Goal: Information Seeking & Learning: Learn about a topic

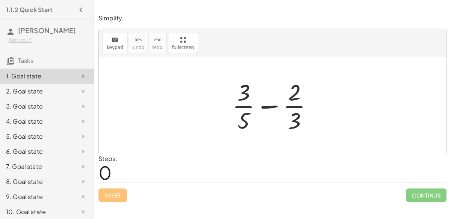
click at [264, 104] on div at bounding box center [276, 105] width 94 height 58
drag, startPoint x: 295, startPoint y: 114, endPoint x: 237, endPoint y: 117, distance: 58.8
click at [237, 117] on div at bounding box center [276, 105] width 94 height 58
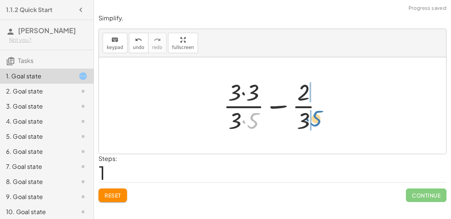
drag, startPoint x: 252, startPoint y: 119, endPoint x: 314, endPoint y: 117, distance: 62.5
click at [314, 117] on div at bounding box center [276, 105] width 112 height 58
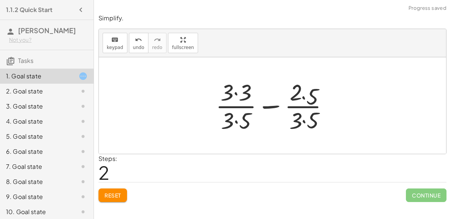
click at [308, 117] on div at bounding box center [276, 105] width 130 height 58
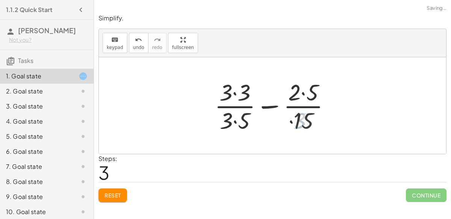
click at [297, 95] on div at bounding box center [275, 105] width 129 height 58
click at [221, 90] on div at bounding box center [275, 105] width 129 height 58
click at [229, 96] on div at bounding box center [275, 105] width 129 height 58
click at [236, 123] on div at bounding box center [275, 105] width 129 height 58
click at [235, 91] on div at bounding box center [275, 105] width 129 height 58
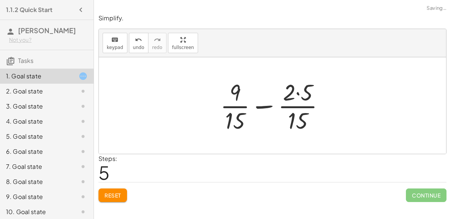
click at [296, 95] on div at bounding box center [276, 105] width 118 height 58
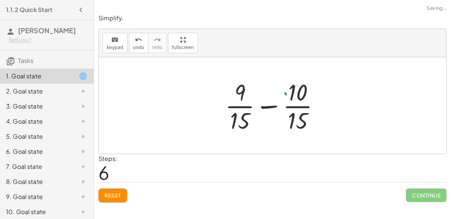
click at [296, 95] on div at bounding box center [276, 105] width 108 height 58
click at [273, 106] on div at bounding box center [276, 105] width 108 height 58
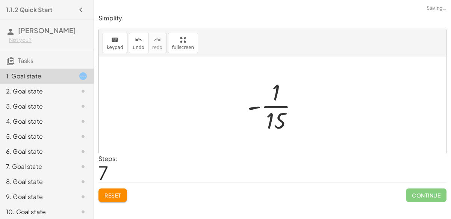
click at [266, 105] on div at bounding box center [276, 105] width 64 height 58
click at [111, 193] on span "Reset" at bounding box center [113, 194] width 17 height 7
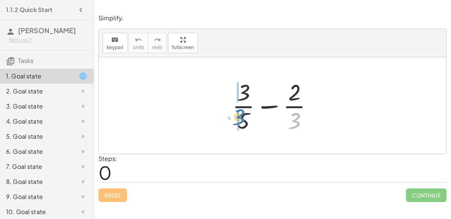
drag, startPoint x: 295, startPoint y: 120, endPoint x: 238, endPoint y: 116, distance: 56.6
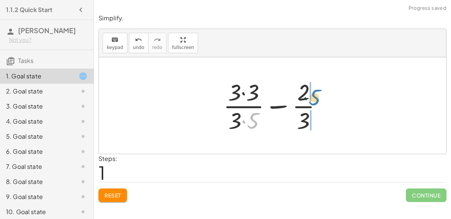
drag, startPoint x: 252, startPoint y: 121, endPoint x: 314, endPoint y: 97, distance: 66.0
click at [314, 97] on div at bounding box center [276, 105] width 112 height 58
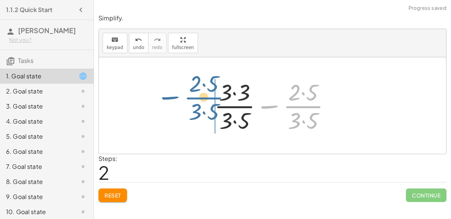
drag, startPoint x: 300, startPoint y: 107, endPoint x: 190, endPoint y: 97, distance: 110.7
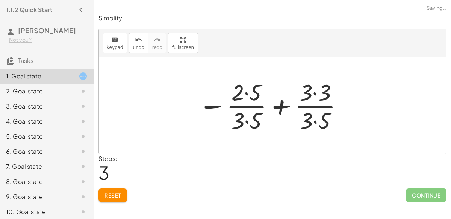
click at [242, 105] on div at bounding box center [271, 105] width 153 height 58
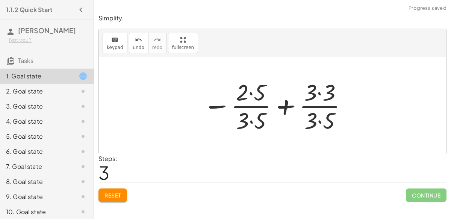
click at [290, 104] on div at bounding box center [275, 105] width 153 height 58
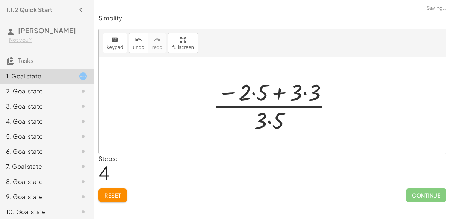
click at [293, 112] on div at bounding box center [276, 105] width 134 height 58
click at [288, 107] on div at bounding box center [276, 105] width 134 height 58
click at [275, 92] on div at bounding box center [276, 105] width 134 height 58
drag, startPoint x: 304, startPoint y: 90, endPoint x: 309, endPoint y: 101, distance: 12.0
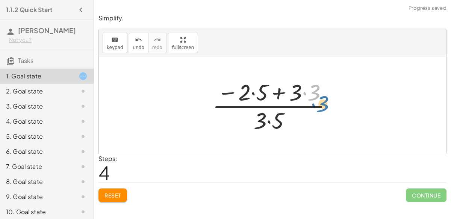
click at [309, 101] on div at bounding box center [276, 105] width 134 height 58
click at [129, 44] on button "undo undo" at bounding box center [139, 43] width 20 height 20
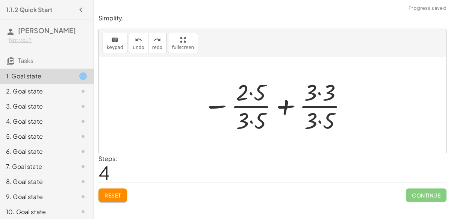
click at [258, 122] on div at bounding box center [275, 105] width 153 height 58
click at [249, 93] on div at bounding box center [275, 105] width 152 height 58
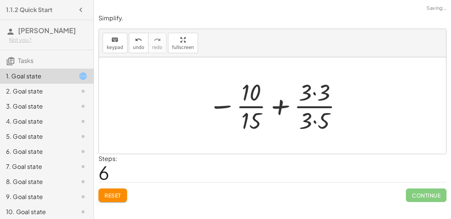
click at [313, 92] on div at bounding box center [276, 105] width 143 height 58
click at [314, 121] on div at bounding box center [276, 105] width 142 height 58
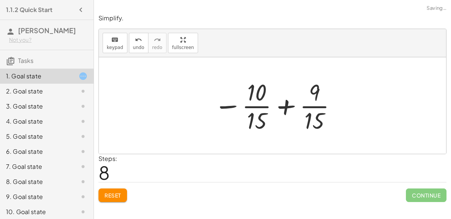
click at [283, 108] on div at bounding box center [275, 105] width 131 height 58
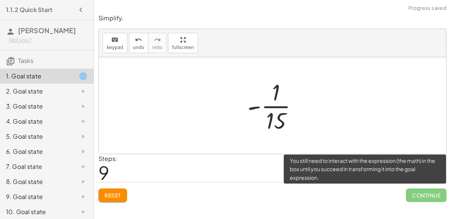
click at [421, 190] on span "Continue" at bounding box center [426, 195] width 41 height 14
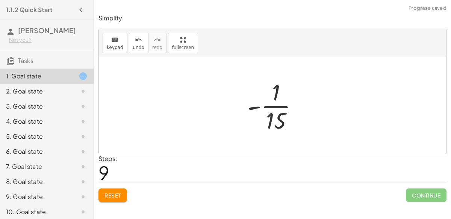
click at [255, 106] on div at bounding box center [276, 105] width 64 height 58
click at [115, 45] on span "keypad" at bounding box center [115, 47] width 17 height 5
click at [273, 120] on div at bounding box center [276, 120] width 20 height 26
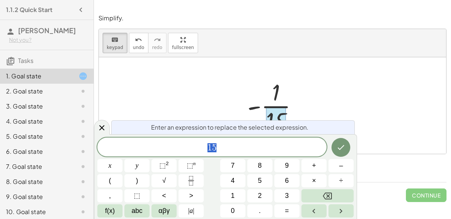
click at [340, 94] on div at bounding box center [273, 105] width 348 height 96
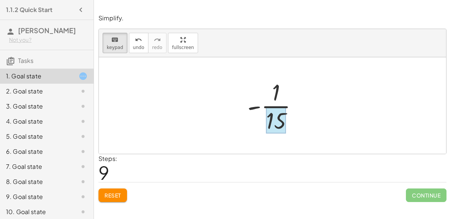
click at [281, 105] on div at bounding box center [276, 105] width 64 height 58
drag, startPoint x: 276, startPoint y: 94, endPoint x: 300, endPoint y: 113, distance: 30.7
click at [258, 106] on div at bounding box center [276, 105] width 64 height 58
click at [113, 196] on span "Reset" at bounding box center [113, 194] width 17 height 7
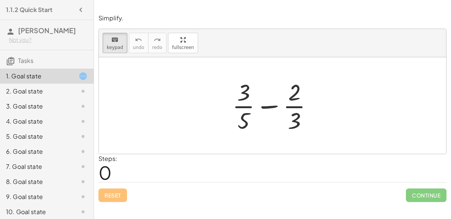
drag, startPoint x: 243, startPoint y: 116, endPoint x: 302, endPoint y: 85, distance: 67.0
click at [272, 100] on div at bounding box center [276, 105] width 94 height 58
click at [103, 47] on button "keyboard keypad" at bounding box center [115, 43] width 25 height 20
click at [164, 82] on div at bounding box center [273, 105] width 348 height 96
drag, startPoint x: 243, startPoint y: 126, endPoint x: 217, endPoint y: 105, distance: 32.4
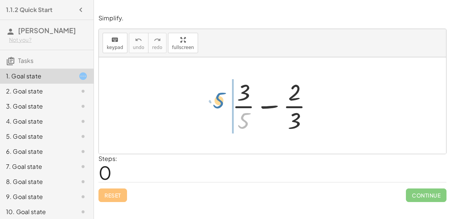
click at [217, 105] on div "· 5 + · 3 · 5 − · 2 · 3" at bounding box center [273, 105] width 348 height 96
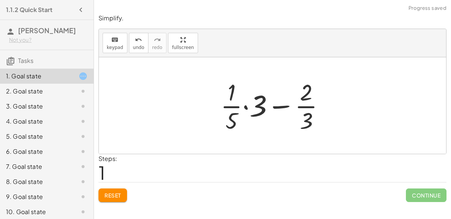
click at [245, 107] on div at bounding box center [276, 105] width 118 height 58
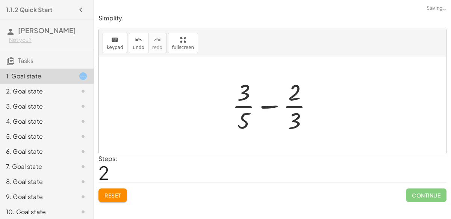
click at [246, 106] on div at bounding box center [276, 105] width 94 height 58
drag, startPoint x: 241, startPoint y: 120, endPoint x: 302, endPoint y: 97, distance: 65.5
click at [302, 97] on div at bounding box center [276, 105] width 94 height 58
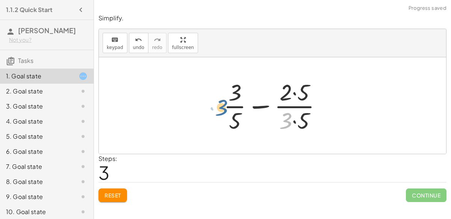
drag, startPoint x: 285, startPoint y: 121, endPoint x: 220, endPoint y: 108, distance: 66.4
click at [220, 108] on div at bounding box center [276, 105] width 112 height 58
drag, startPoint x: 287, startPoint y: 118, endPoint x: 232, endPoint y: 118, distance: 54.9
click at [232, 118] on div at bounding box center [276, 105] width 112 height 58
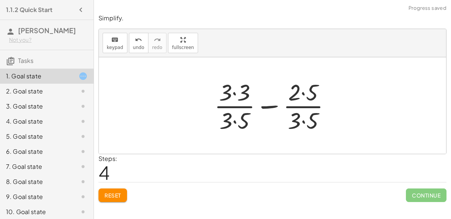
click at [235, 118] on div at bounding box center [276, 105] width 130 height 58
click at [234, 91] on div at bounding box center [276, 105] width 130 height 58
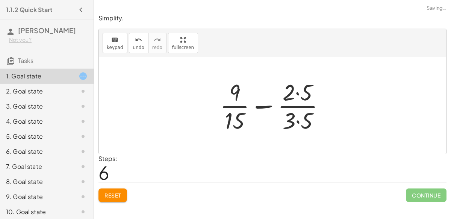
click at [292, 91] on div at bounding box center [275, 105] width 118 height 58
click at [298, 97] on div at bounding box center [275, 105] width 118 height 58
click at [297, 119] on div at bounding box center [275, 105] width 118 height 58
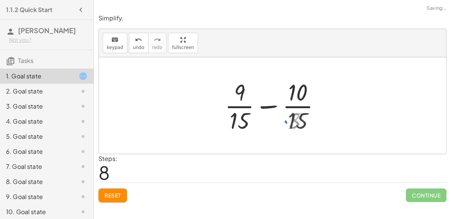
click at [273, 105] on div at bounding box center [276, 105] width 108 height 58
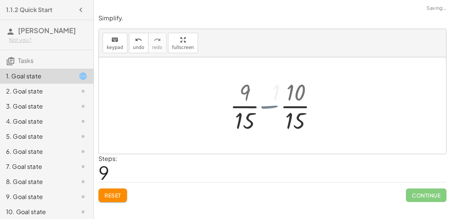
click at [273, 105] on div at bounding box center [276, 105] width 64 height 58
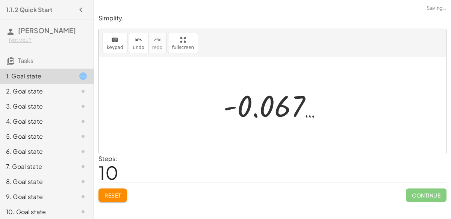
click at [273, 105] on div at bounding box center [276, 105] width 112 height 37
click at [134, 45] on span "undo" at bounding box center [138, 47] width 11 height 5
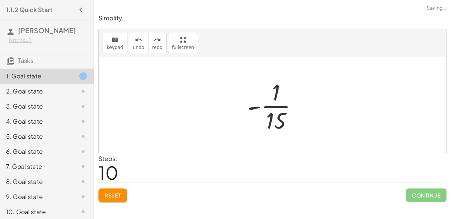
click at [274, 102] on div at bounding box center [276, 105] width 64 height 58
click at [260, 106] on div at bounding box center [276, 105] width 64 height 58
click at [64, 78] on div "1. Goal state" at bounding box center [36, 75] width 61 height 9
click at [133, 46] on span "undo" at bounding box center [138, 47] width 11 height 5
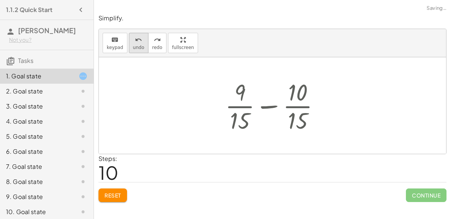
click at [133, 46] on span "undo" at bounding box center [138, 47] width 11 height 5
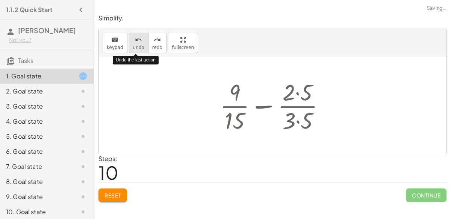
click at [133, 46] on span "undo" at bounding box center [138, 47] width 11 height 5
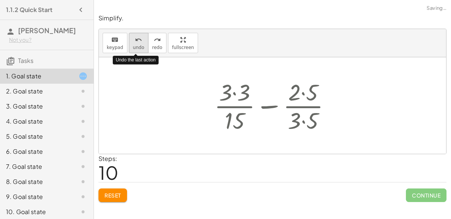
click at [133, 46] on span "undo" at bounding box center [138, 47] width 11 height 5
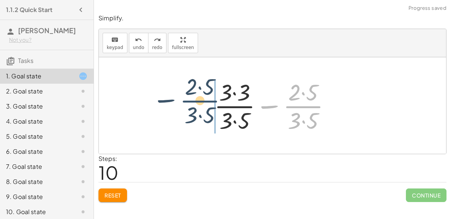
drag, startPoint x: 305, startPoint y: 100, endPoint x: 201, endPoint y: 95, distance: 104.7
click at [201, 95] on div "+ · 3 · 5 − · 2 · 3 + · · 1 · 5 · 3 − · 2 · 3 + · 1 · 3 · 5 − · 2 · 3 + · 3 · 5…" at bounding box center [273, 105] width 348 height 96
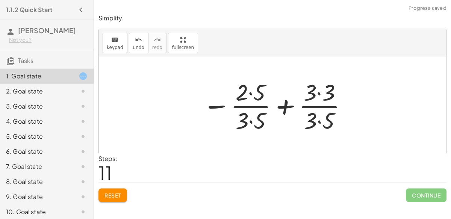
click at [262, 106] on div at bounding box center [275, 105] width 153 height 58
click at [117, 191] on span "Reset" at bounding box center [113, 194] width 17 height 7
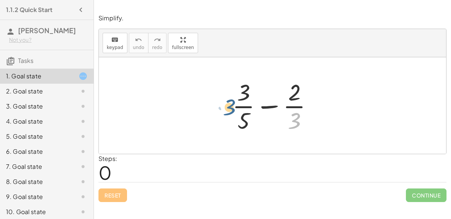
drag, startPoint x: 292, startPoint y: 118, endPoint x: 220, endPoint y: 103, distance: 73.3
drag, startPoint x: 295, startPoint y: 119, endPoint x: 233, endPoint y: 114, distance: 62.0
click at [233, 114] on div at bounding box center [276, 105] width 94 height 58
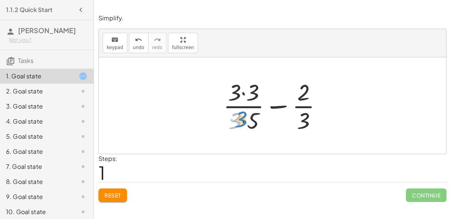
drag, startPoint x: 236, startPoint y: 118, endPoint x: 242, endPoint y: 118, distance: 5.3
click at [242, 118] on div at bounding box center [276, 105] width 112 height 58
drag, startPoint x: 253, startPoint y: 117, endPoint x: 312, endPoint y: 92, distance: 64.4
click at [312, 92] on div at bounding box center [276, 105] width 112 height 58
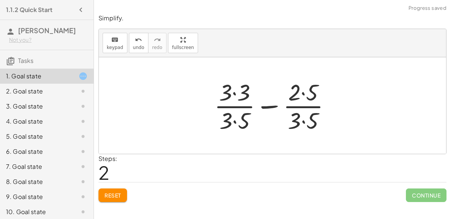
click at [303, 116] on div at bounding box center [276, 105] width 130 height 58
click at [304, 85] on div at bounding box center [275, 105] width 129 height 58
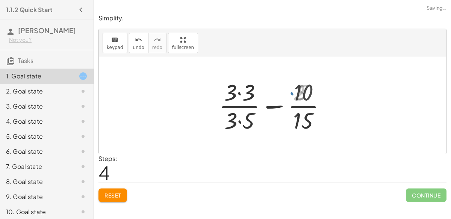
click at [240, 96] on div at bounding box center [275, 105] width 119 height 58
click at [243, 119] on div at bounding box center [275, 105] width 118 height 58
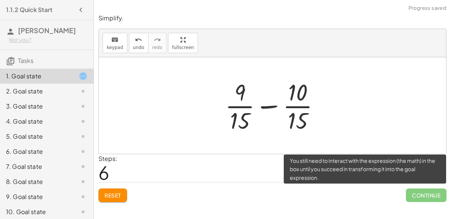
click at [412, 190] on span "Continue" at bounding box center [426, 195] width 41 height 14
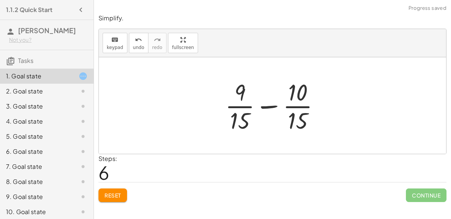
click at [266, 103] on div at bounding box center [276, 105] width 108 height 58
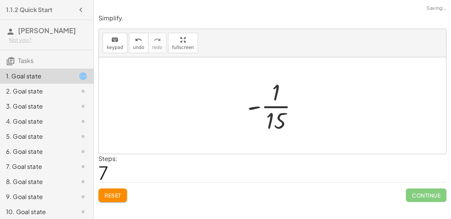
click at [280, 106] on div at bounding box center [276, 105] width 64 height 58
click at [255, 105] on div at bounding box center [276, 105] width 64 height 58
click at [274, 119] on div at bounding box center [276, 105] width 64 height 58
drag, startPoint x: 276, startPoint y: 94, endPoint x: 279, endPoint y: 123, distance: 29.9
click at [348, 88] on div at bounding box center [273, 105] width 348 height 96
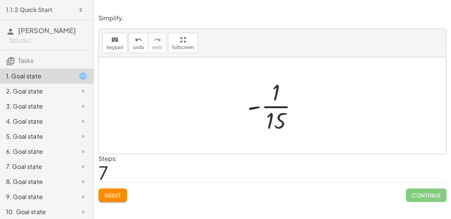
click at [252, 105] on div at bounding box center [276, 105] width 64 height 58
click at [112, 191] on span "Reset" at bounding box center [113, 194] width 17 height 7
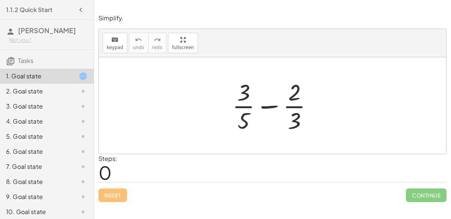
click at [119, 193] on div "Reset Continue" at bounding box center [273, 192] width 348 height 20
click at [64, 64] on h3 "Tasks" at bounding box center [47, 58] width 94 height 16
drag, startPoint x: 237, startPoint y: 118, endPoint x: 301, endPoint y: 106, distance: 64.5
click at [301, 106] on div at bounding box center [276, 105] width 94 height 58
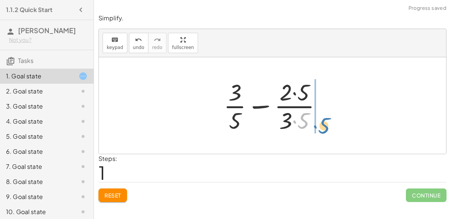
drag, startPoint x: 304, startPoint y: 116, endPoint x: 315, endPoint y: 118, distance: 11.6
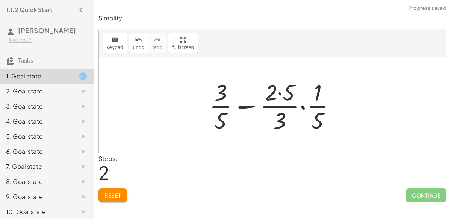
click at [303, 104] on div at bounding box center [276, 105] width 140 height 58
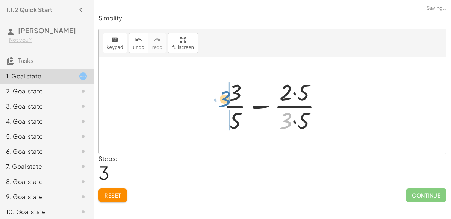
drag, startPoint x: 286, startPoint y: 119, endPoint x: 225, endPoint y: 97, distance: 64.5
click at [225, 97] on div at bounding box center [276, 105] width 112 height 58
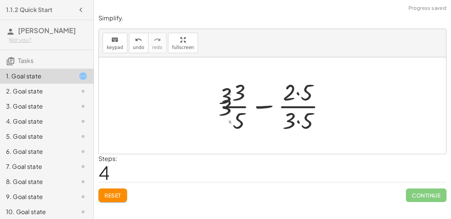
click at [234, 101] on div at bounding box center [276, 105] width 130 height 58
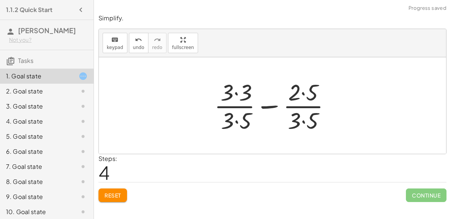
click at [232, 96] on div at bounding box center [276, 105] width 130 height 58
click at [304, 116] on div at bounding box center [275, 105] width 129 height 58
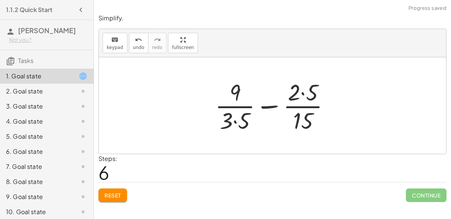
click at [239, 119] on div at bounding box center [275, 105] width 129 height 58
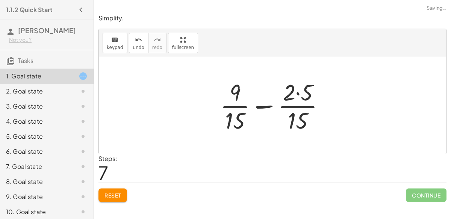
click at [300, 89] on div at bounding box center [276, 105] width 118 height 58
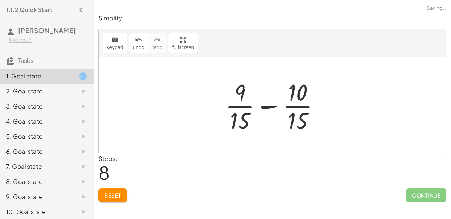
click at [268, 108] on div at bounding box center [276, 105] width 108 height 58
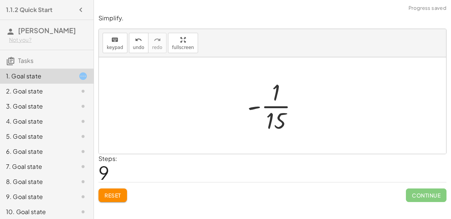
click at [276, 90] on div at bounding box center [276, 105] width 64 height 58
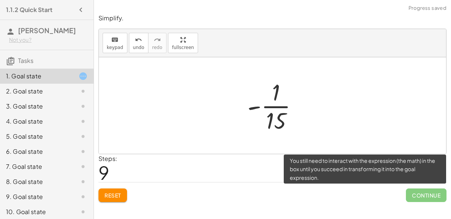
click at [441, 194] on span "Continue" at bounding box center [426, 195] width 41 height 14
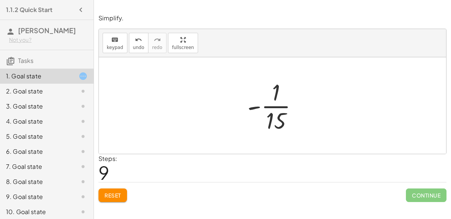
click at [0, 189] on div "7. Goal state" at bounding box center [47, 196] width 94 height 15
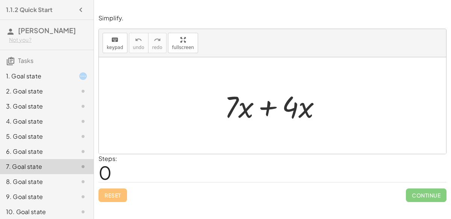
click at [56, 76] on div "1. Goal state" at bounding box center [36, 75] width 61 height 9
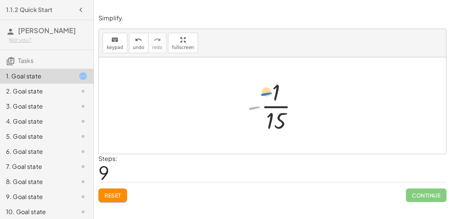
drag, startPoint x: 251, startPoint y: 104, endPoint x: 261, endPoint y: 90, distance: 17.2
click at [261, 90] on div at bounding box center [276, 105] width 64 height 58
click at [120, 184] on div "Reset Continue" at bounding box center [273, 192] width 348 height 20
click at [119, 195] on span "Reset" at bounding box center [113, 194] width 17 height 7
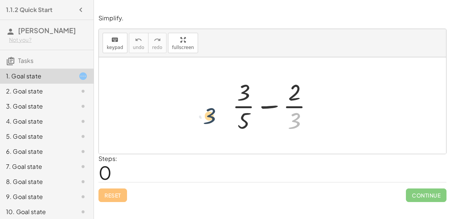
drag, startPoint x: 293, startPoint y: 120, endPoint x: 207, endPoint y: 115, distance: 86.3
drag, startPoint x: 295, startPoint y: 117, endPoint x: 234, endPoint y: 114, distance: 61.4
click at [234, 114] on div at bounding box center [276, 105] width 94 height 58
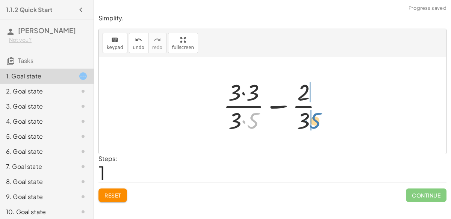
drag, startPoint x: 254, startPoint y: 117, endPoint x: 316, endPoint y: 117, distance: 62.1
click at [316, 117] on div at bounding box center [276, 105] width 112 height 58
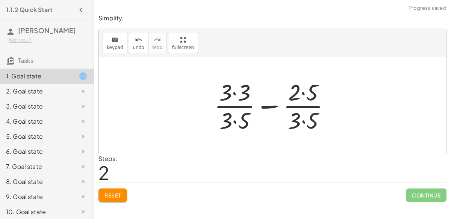
click at [294, 84] on div at bounding box center [276, 105] width 130 height 58
click at [305, 121] on div at bounding box center [276, 105] width 130 height 58
click at [303, 94] on div at bounding box center [275, 105] width 129 height 58
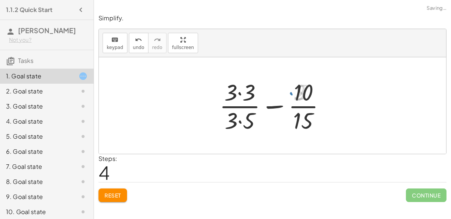
click at [244, 94] on div at bounding box center [275, 105] width 119 height 58
click at [248, 122] on div at bounding box center [275, 105] width 118 height 58
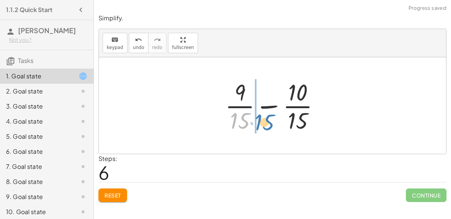
drag, startPoint x: 242, startPoint y: 117, endPoint x: 260, endPoint y: 117, distance: 17.7
click at [260, 117] on div at bounding box center [276, 105] width 108 height 58
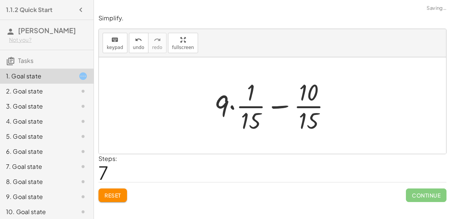
click at [232, 107] on div at bounding box center [276, 105] width 130 height 58
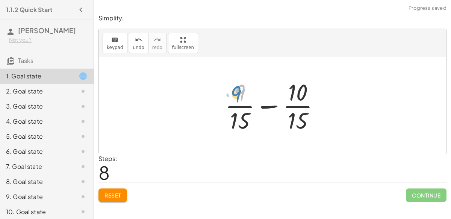
drag, startPoint x: 243, startPoint y: 94, endPoint x: 238, endPoint y: 95, distance: 5.1
click at [238, 95] on div at bounding box center [276, 105] width 108 height 58
click at [264, 106] on div at bounding box center [276, 105] width 108 height 58
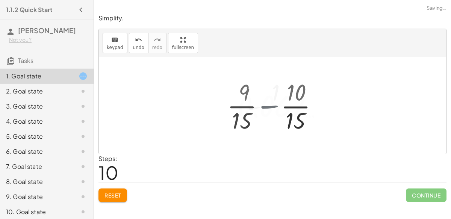
click at [264, 106] on div at bounding box center [276, 105] width 112 height 37
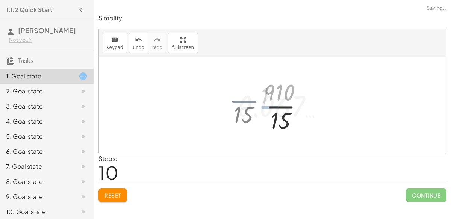
click at [264, 106] on div at bounding box center [276, 105] width 112 height 37
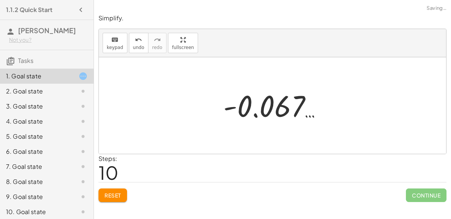
click at [258, 114] on div at bounding box center [276, 105] width 112 height 37
click at [117, 197] on span "Reset" at bounding box center [113, 194] width 17 height 7
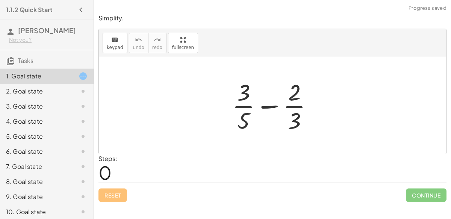
click at [264, 104] on div at bounding box center [276, 105] width 94 height 58
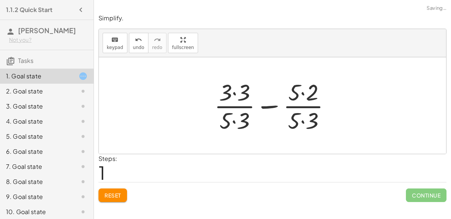
click at [233, 92] on div at bounding box center [276, 105] width 130 height 58
click at [234, 117] on div at bounding box center [275, 105] width 129 height 58
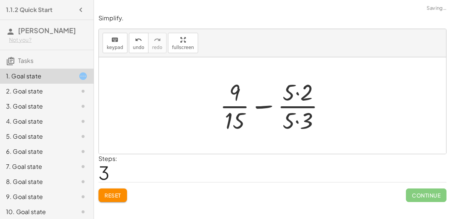
click at [296, 92] on div at bounding box center [275, 105] width 118 height 58
click at [296, 119] on div at bounding box center [275, 105] width 118 height 58
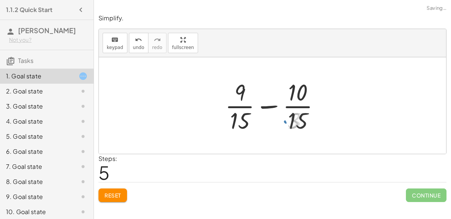
click at [275, 105] on div at bounding box center [276, 105] width 108 height 58
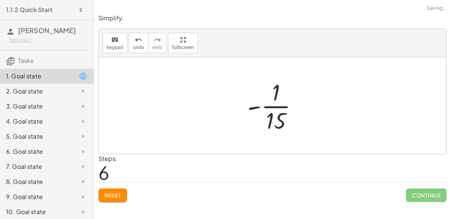
click at [265, 111] on div at bounding box center [276, 105] width 64 height 58
click at [269, 115] on div at bounding box center [276, 105] width 64 height 58
click at [276, 90] on div at bounding box center [276, 105] width 64 height 58
click at [272, 95] on div at bounding box center [276, 105] width 64 height 58
click at [276, 122] on div at bounding box center [276, 105] width 64 height 58
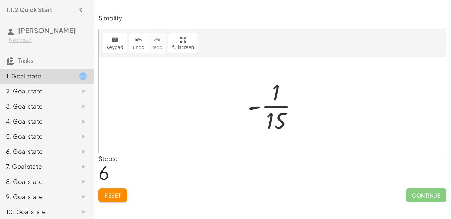
click at [274, 98] on div at bounding box center [276, 105] width 64 height 58
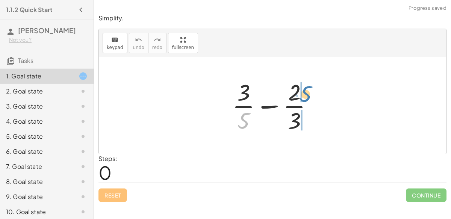
drag, startPoint x: 244, startPoint y: 115, endPoint x: 305, endPoint y: 89, distance: 66.4
click at [305, 89] on div at bounding box center [276, 105] width 94 height 58
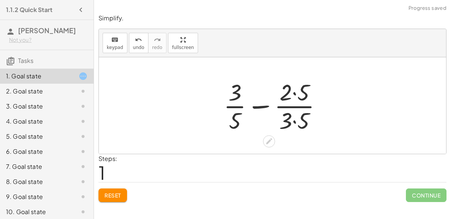
click at [260, 102] on div at bounding box center [276, 105] width 112 height 58
drag, startPoint x: 286, startPoint y: 118, endPoint x: 227, endPoint y: 116, distance: 59.1
click at [227, 116] on div at bounding box center [276, 105] width 112 height 58
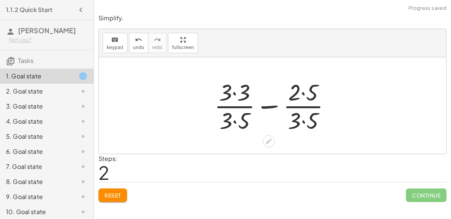
click at [239, 93] on div at bounding box center [276, 105] width 130 height 58
click at [234, 123] on div at bounding box center [275, 105] width 129 height 58
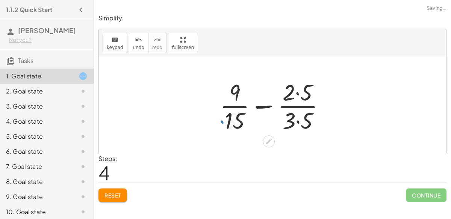
click at [297, 90] on div at bounding box center [275, 105] width 118 height 58
click at [299, 119] on div at bounding box center [275, 105] width 118 height 58
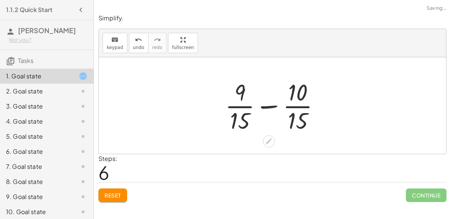
click at [269, 107] on div at bounding box center [276, 105] width 108 height 58
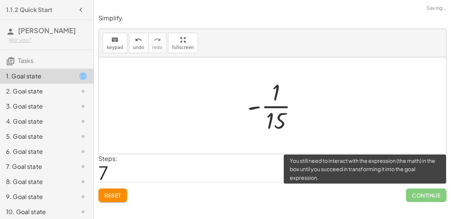
click at [413, 188] on span "Continue" at bounding box center [426, 195] width 41 height 14
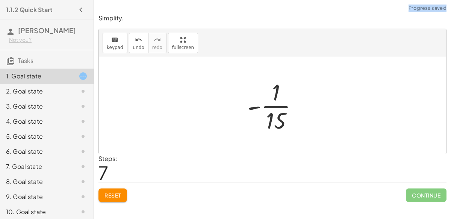
click at [116, 190] on button "Reset" at bounding box center [113, 195] width 29 height 14
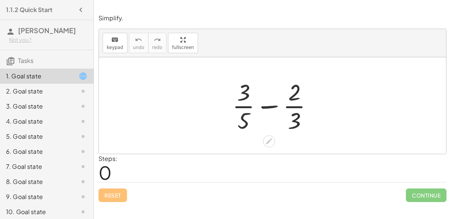
click at [261, 106] on div at bounding box center [276, 105] width 94 height 58
click at [266, 106] on div at bounding box center [276, 105] width 94 height 58
drag, startPoint x: 240, startPoint y: 89, endPoint x: 219, endPoint y: 118, distance: 35.9
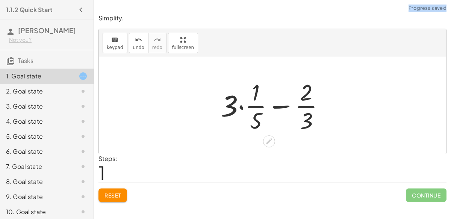
click at [239, 107] on div at bounding box center [276, 105] width 118 height 58
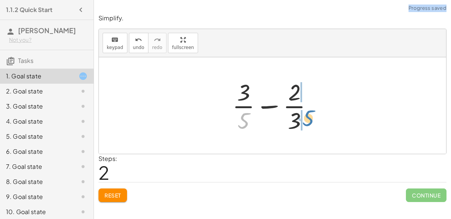
drag, startPoint x: 247, startPoint y: 123, endPoint x: 308, endPoint y: 119, distance: 61.8
click at [308, 119] on div at bounding box center [276, 105] width 94 height 58
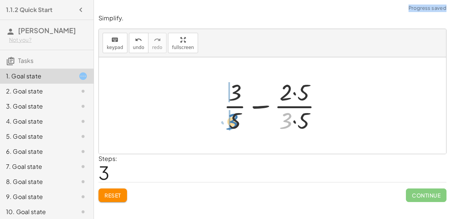
drag, startPoint x: 288, startPoint y: 117, endPoint x: 230, endPoint y: 117, distance: 57.9
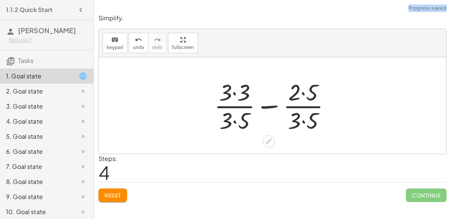
click at [267, 108] on div at bounding box center [276, 105] width 130 height 58
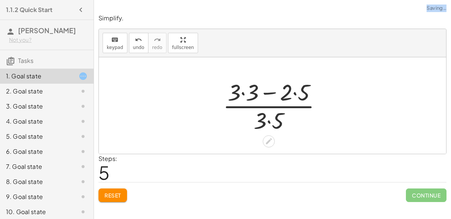
click at [268, 93] on div at bounding box center [275, 105] width 112 height 58
click at [286, 93] on div at bounding box center [275, 105] width 112 height 58
click at [269, 123] on div at bounding box center [275, 105] width 112 height 58
click at [288, 94] on div at bounding box center [275, 105] width 112 height 58
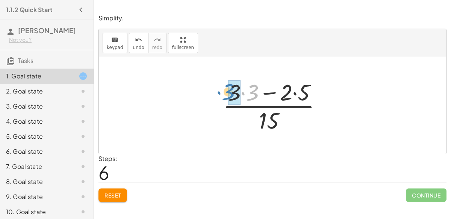
drag, startPoint x: 243, startPoint y: 92, endPoint x: 225, endPoint y: 90, distance: 18.9
click at [225, 90] on div at bounding box center [275, 105] width 112 height 58
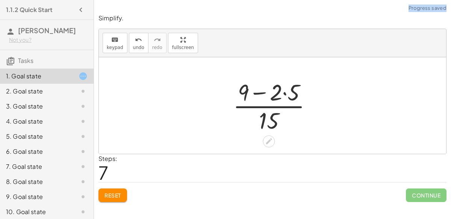
click at [257, 94] on div at bounding box center [275, 105] width 93 height 58
click at [258, 94] on div at bounding box center [275, 105] width 93 height 58
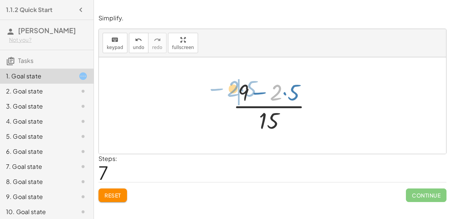
drag, startPoint x: 278, startPoint y: 87, endPoint x: 239, endPoint y: 83, distance: 39.7
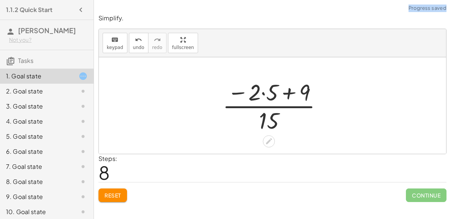
click at [285, 93] on div at bounding box center [276, 105] width 114 height 58
click at [136, 51] on button "undo undo" at bounding box center [139, 43] width 20 height 20
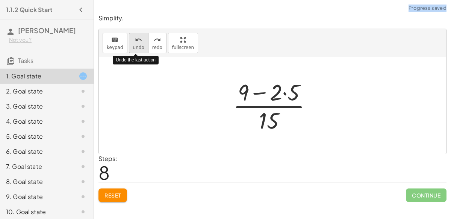
click at [136, 51] on button "undo undo" at bounding box center [139, 43] width 20 height 20
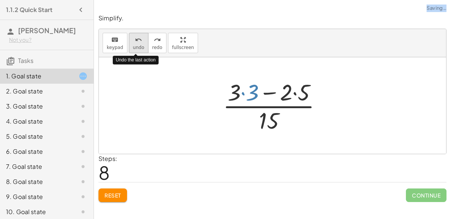
click at [135, 43] on icon "undo" at bounding box center [138, 39] width 7 height 9
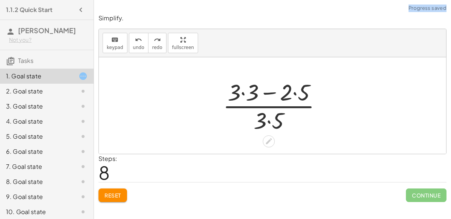
click at [264, 120] on div at bounding box center [275, 105] width 112 height 58
click at [268, 118] on div at bounding box center [275, 105] width 112 height 58
click at [296, 92] on div at bounding box center [275, 105] width 112 height 58
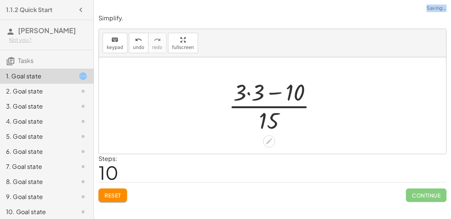
click at [251, 90] on div at bounding box center [276, 105] width 102 height 58
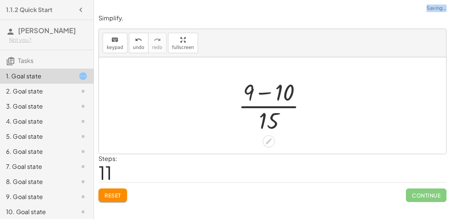
click at [262, 91] on div at bounding box center [276, 105] width 82 height 58
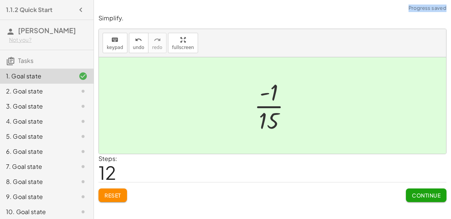
click at [409, 195] on button "Continue" at bounding box center [426, 195] width 41 height 14
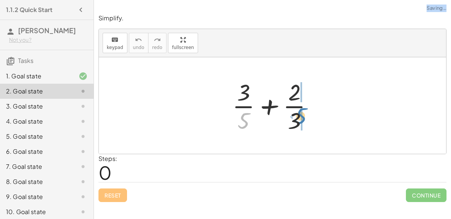
drag, startPoint x: 242, startPoint y: 120, endPoint x: 299, endPoint y: 115, distance: 57.4
click at [299, 115] on div at bounding box center [276, 105] width 94 height 58
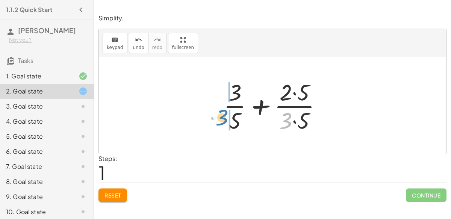
drag, startPoint x: 289, startPoint y: 118, endPoint x: 226, endPoint y: 117, distance: 62.1
click at [226, 117] on div at bounding box center [276, 105] width 112 height 58
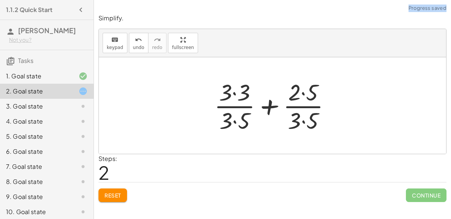
click at [237, 95] on div at bounding box center [276, 105] width 130 height 58
click at [237, 124] on div at bounding box center [275, 105] width 129 height 58
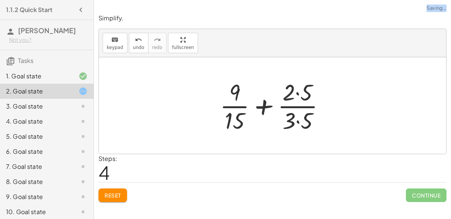
click at [298, 95] on div at bounding box center [275, 105] width 118 height 58
click at [299, 106] on div at bounding box center [275, 105] width 118 height 58
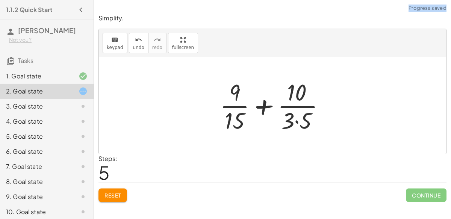
click at [301, 116] on div at bounding box center [275, 105] width 118 height 58
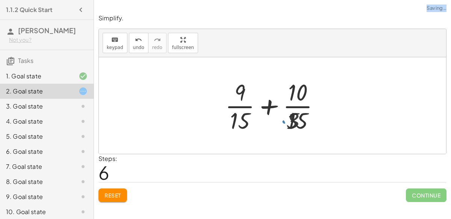
click at [273, 106] on div at bounding box center [276, 105] width 108 height 58
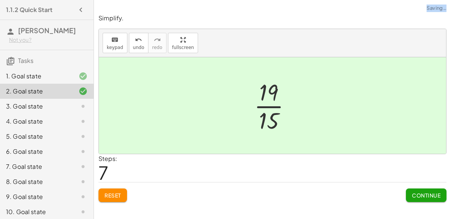
click at [418, 198] on button "Continue" at bounding box center [426, 195] width 41 height 14
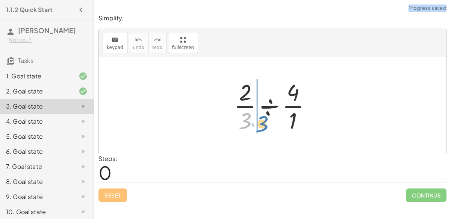
drag, startPoint x: 245, startPoint y: 116, endPoint x: 260, endPoint y: 117, distance: 14.7
click at [260, 117] on div at bounding box center [275, 105] width 91 height 58
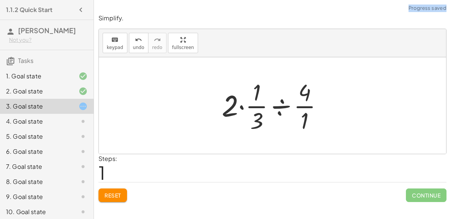
click at [281, 103] on div at bounding box center [275, 105] width 115 height 58
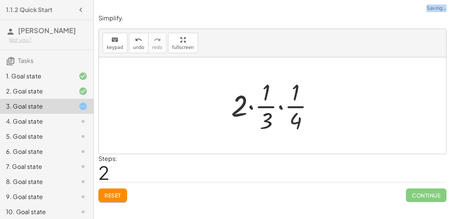
click at [279, 105] on div at bounding box center [276, 105] width 96 height 58
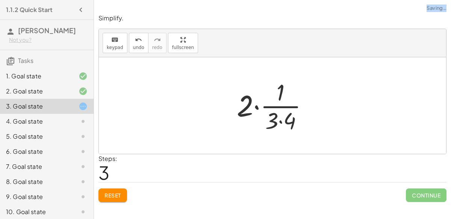
click at [258, 108] on div at bounding box center [275, 105] width 85 height 58
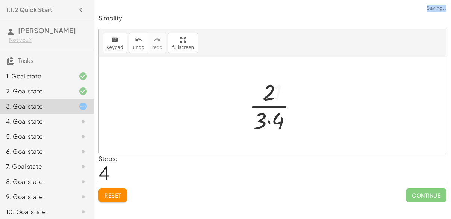
click at [267, 105] on div at bounding box center [275, 105] width 61 height 58
click at [269, 111] on div at bounding box center [275, 105] width 61 height 58
click at [104, 197] on button "Reset" at bounding box center [113, 195] width 29 height 14
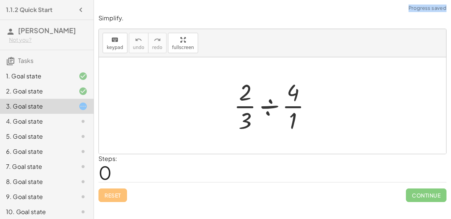
click at [266, 109] on div at bounding box center [275, 105] width 91 height 58
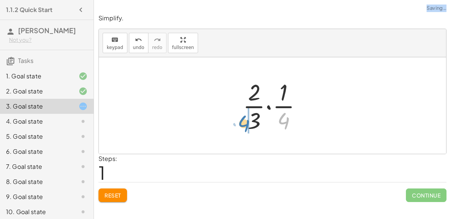
drag, startPoint x: 286, startPoint y: 123, endPoint x: 247, endPoint y: 125, distance: 39.5
click at [247, 125] on div at bounding box center [275, 105] width 73 height 58
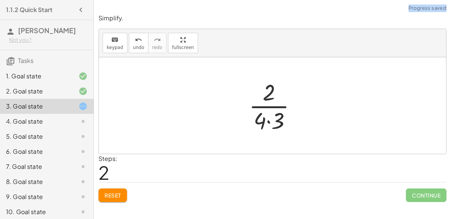
click at [272, 118] on div at bounding box center [275, 105] width 61 height 58
click at [270, 98] on div at bounding box center [276, 105] width 51 height 58
drag, startPoint x: 269, startPoint y: 95, endPoint x: 261, endPoint y: 126, distance: 32.1
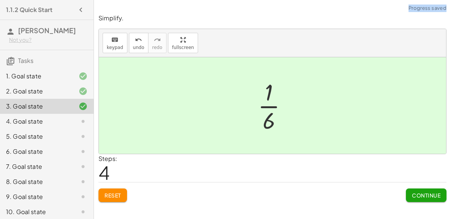
click at [272, 120] on div at bounding box center [275, 105] width 43 height 58
click at [409, 197] on button "Continue" at bounding box center [426, 195] width 41 height 14
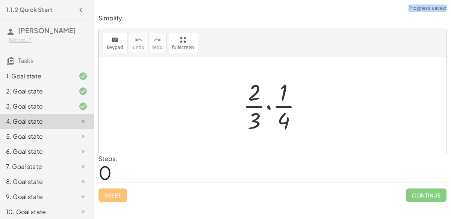
click at [269, 105] on div at bounding box center [275, 105] width 73 height 58
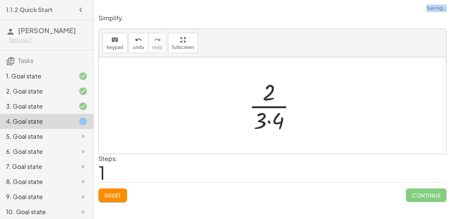
click at [270, 116] on div at bounding box center [275, 105] width 61 height 58
click at [273, 117] on div at bounding box center [276, 105] width 51 height 58
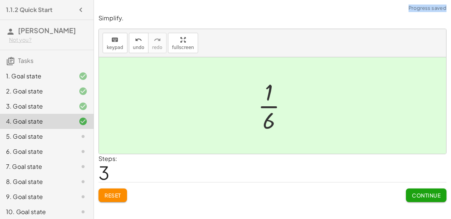
click at [406, 188] on button "Continue" at bounding box center [426, 195] width 41 height 14
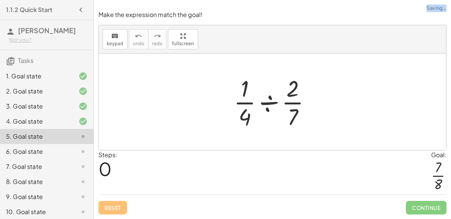
click at [274, 102] on div at bounding box center [275, 102] width 91 height 58
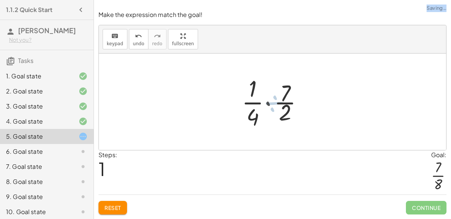
click at [274, 102] on div at bounding box center [276, 102] width 72 height 58
click at [270, 105] on div at bounding box center [276, 102] width 72 height 58
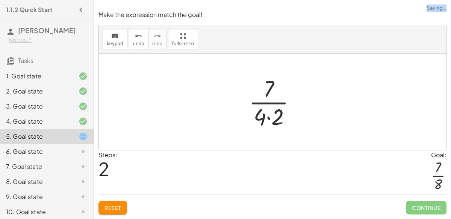
click at [263, 123] on div at bounding box center [275, 102] width 61 height 58
click at [268, 120] on div at bounding box center [275, 102] width 61 height 58
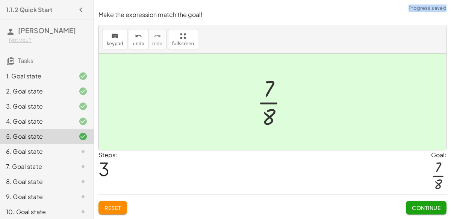
click at [424, 210] on span "Continue" at bounding box center [426, 207] width 29 height 7
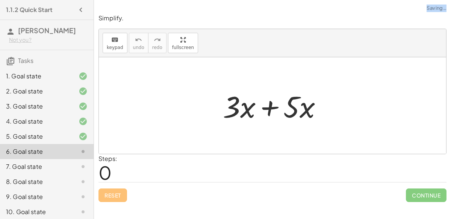
click at [270, 111] on div at bounding box center [275, 105] width 113 height 39
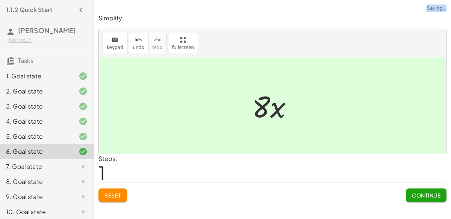
click at [428, 194] on span "Continue" at bounding box center [426, 194] width 29 height 7
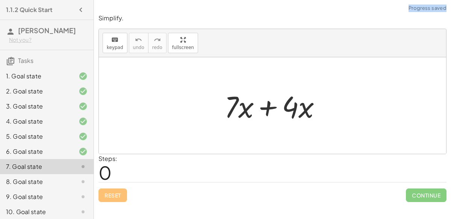
click at [270, 105] on div at bounding box center [276, 105] width 110 height 39
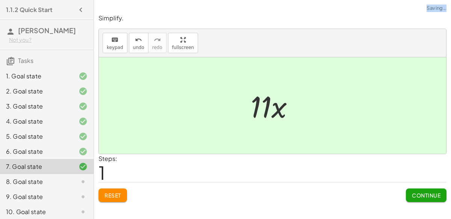
click at [412, 193] on span "Continue" at bounding box center [426, 194] width 29 height 7
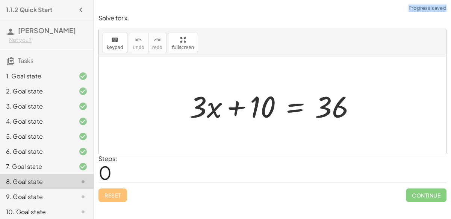
click at [236, 106] on div at bounding box center [276, 105] width 180 height 39
click at [294, 109] on div at bounding box center [276, 105] width 180 height 39
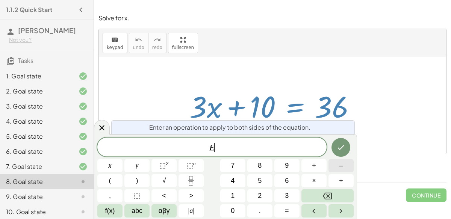
click at [334, 167] on button "–" at bounding box center [341, 165] width 25 height 13
click at [238, 190] on button "1" at bounding box center [232, 195] width 25 height 13
click at [236, 204] on button "0" at bounding box center [232, 210] width 25 height 13
click at [342, 146] on icon "Done" at bounding box center [341, 147] width 9 height 9
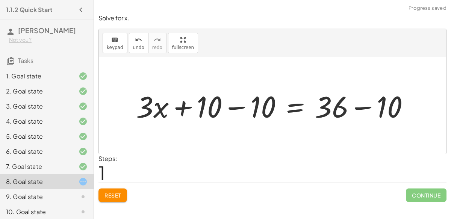
click at [243, 108] on div at bounding box center [275, 105] width 287 height 39
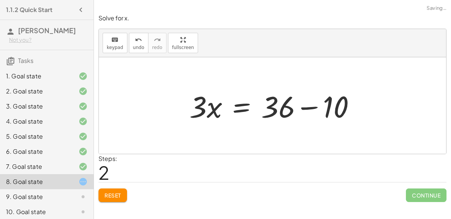
click at [320, 106] on div at bounding box center [276, 105] width 180 height 39
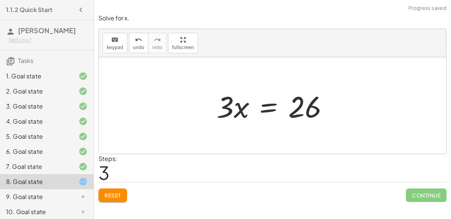
click at [265, 101] on div at bounding box center [276, 105] width 126 height 39
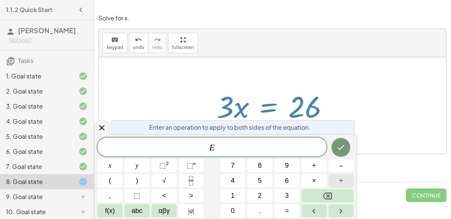
click at [333, 184] on button "÷" at bounding box center [341, 180] width 25 height 13
click at [284, 189] on button "3" at bounding box center [287, 195] width 25 height 13
click at [340, 106] on div at bounding box center [273, 105] width 348 height 96
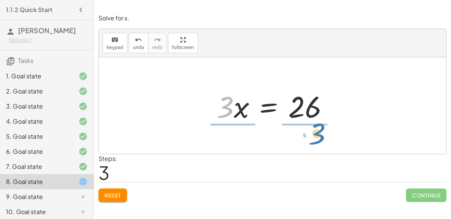
drag, startPoint x: 224, startPoint y: 110, endPoint x: 316, endPoint y: 136, distance: 95.3
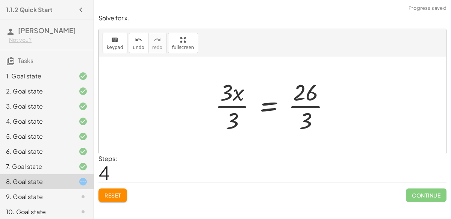
click at [299, 121] on div at bounding box center [275, 105] width 129 height 58
click at [305, 104] on div at bounding box center [275, 105] width 129 height 58
click at [232, 101] on div at bounding box center [275, 105] width 129 height 58
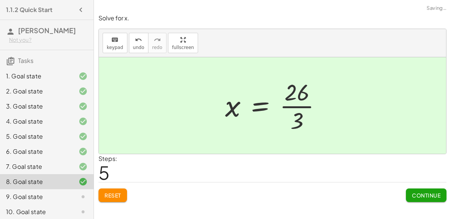
click at [299, 96] on div at bounding box center [277, 105] width 110 height 58
click at [434, 197] on button "Continue" at bounding box center [426, 195] width 41 height 14
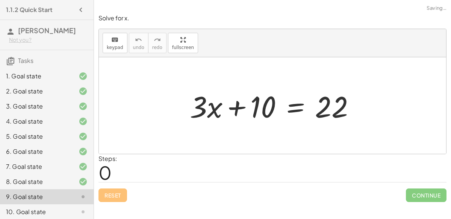
click at [294, 105] on div at bounding box center [275, 105] width 179 height 39
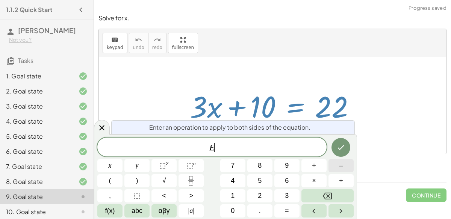
click at [339, 169] on button "–" at bounding box center [341, 165] width 25 height 13
click at [239, 193] on button "1" at bounding box center [232, 195] width 25 height 13
click at [231, 207] on button "0" at bounding box center [232, 210] width 25 height 13
click at [336, 152] on button "Done" at bounding box center [341, 147] width 19 height 19
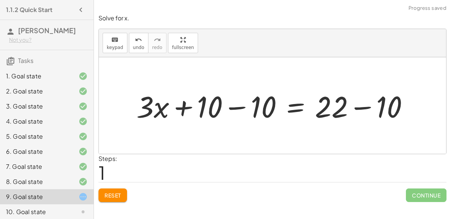
click at [234, 109] on div at bounding box center [276, 105] width 286 height 39
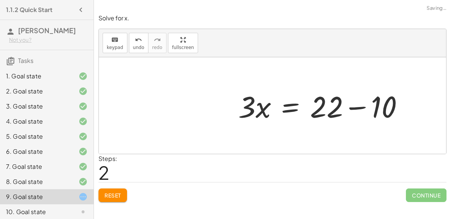
click at [352, 111] on div at bounding box center [324, 105] width 179 height 39
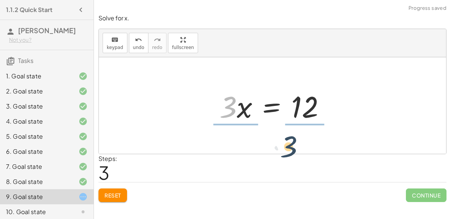
drag, startPoint x: 231, startPoint y: 110, endPoint x: 296, endPoint y: 144, distance: 73.0
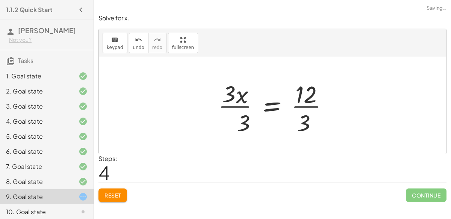
click at [314, 99] on div at bounding box center [276, 105] width 124 height 58
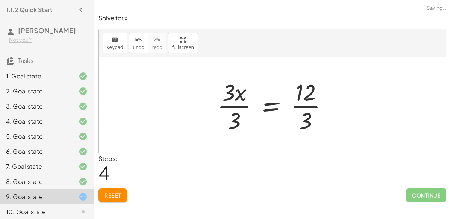
click at [312, 99] on div at bounding box center [276, 105] width 124 height 58
click at [312, 101] on div at bounding box center [276, 105] width 124 height 58
click at [225, 96] on div at bounding box center [269, 105] width 111 height 58
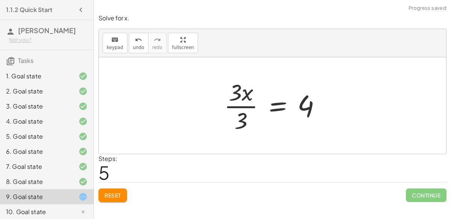
click at [252, 106] on div at bounding box center [275, 105] width 111 height 58
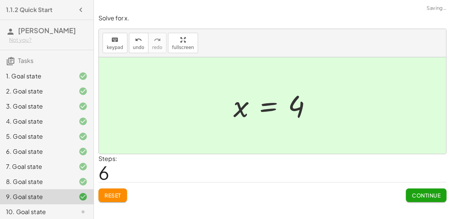
click at [413, 196] on span "Continue" at bounding box center [426, 194] width 29 height 7
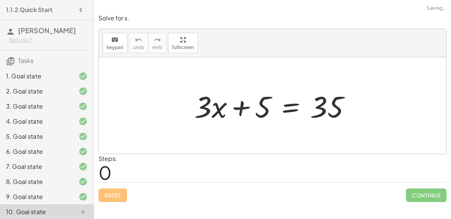
click at [238, 106] on div at bounding box center [276, 105] width 170 height 39
click at [290, 97] on div at bounding box center [276, 105] width 170 height 39
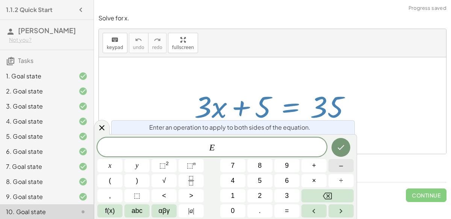
click at [344, 166] on button "–" at bounding box center [341, 165] width 25 height 13
click at [258, 179] on span "5" at bounding box center [260, 180] width 4 height 10
click at [340, 151] on icon "Done" at bounding box center [341, 147] width 9 height 9
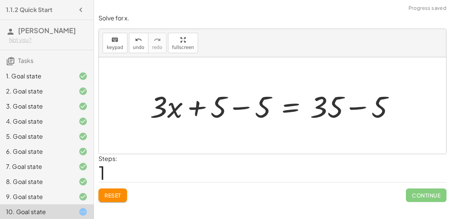
click at [351, 108] on div at bounding box center [275, 105] width 258 height 39
click at [237, 108] on div at bounding box center [252, 105] width 213 height 39
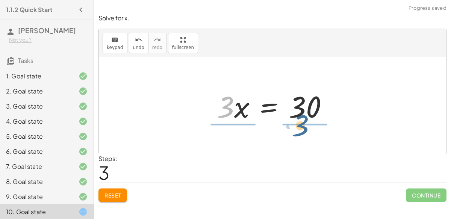
drag, startPoint x: 220, startPoint y: 107, endPoint x: 296, endPoint y: 125, distance: 77.8
click at [296, 125] on div "+ · 3 · x + 5 = 35 + · 3 · x + 5 − 5 = + 35 − 5 + · 3 · x + 5 − 5 = 30 + · 3 · …" at bounding box center [273, 105] width 134 height 43
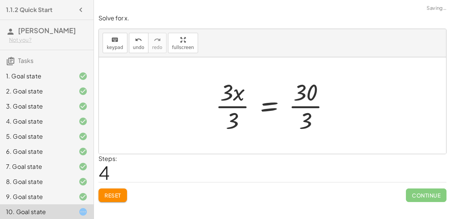
click at [299, 106] on div at bounding box center [276, 105] width 128 height 58
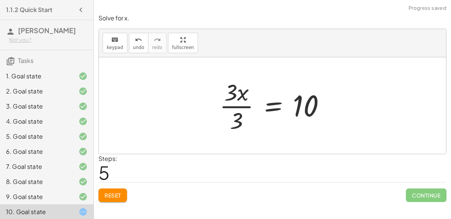
click at [242, 106] on div at bounding box center [276, 105] width 120 height 58
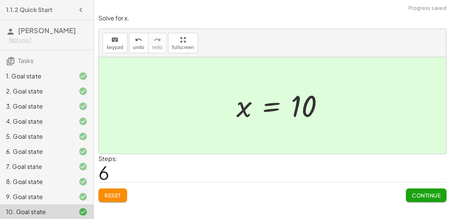
click at [417, 191] on span "Continue" at bounding box center [426, 194] width 29 height 7
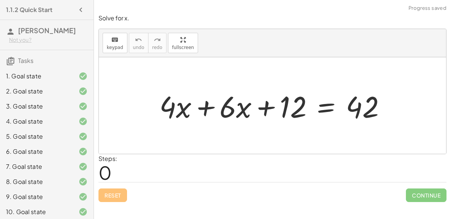
click at [207, 108] on div at bounding box center [276, 105] width 240 height 39
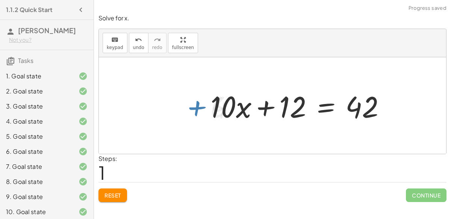
click at [268, 109] on div at bounding box center [301, 105] width 189 height 39
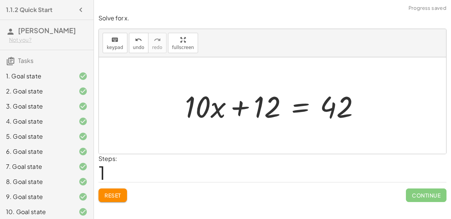
click at [279, 91] on div at bounding box center [275, 105] width 189 height 39
click at [289, 101] on div at bounding box center [275, 105] width 189 height 39
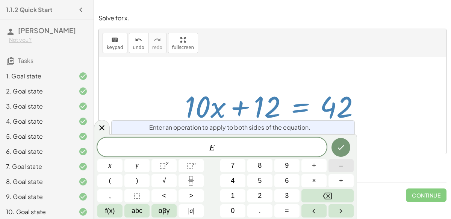
click at [345, 163] on button "–" at bounding box center [341, 165] width 25 height 13
click at [238, 195] on button "1" at bounding box center [232, 195] width 25 height 13
click at [251, 195] on button "2" at bounding box center [260, 195] width 25 height 13
click at [348, 147] on button "Done" at bounding box center [341, 147] width 19 height 19
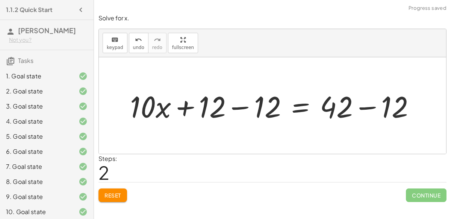
click at [246, 106] on div at bounding box center [275, 105] width 299 height 39
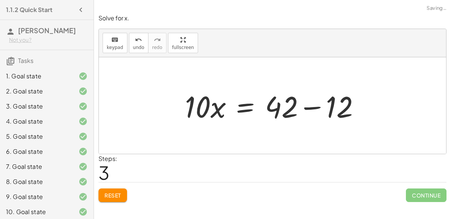
click at [359, 106] on div at bounding box center [275, 105] width 189 height 39
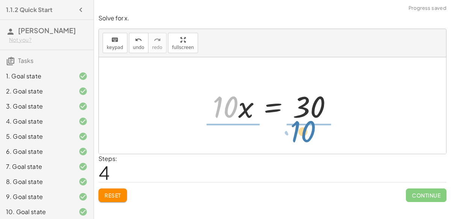
drag, startPoint x: 228, startPoint y: 103, endPoint x: 306, endPoint y: 128, distance: 81.6
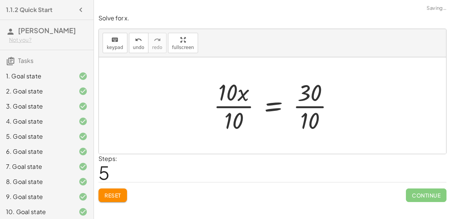
click at [305, 113] on div at bounding box center [277, 105] width 134 height 58
click at [237, 106] on div at bounding box center [268, 105] width 117 height 58
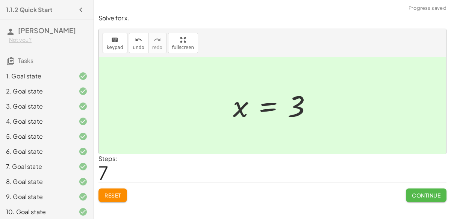
click at [428, 195] on span "Continue" at bounding box center [426, 194] width 29 height 7
